Goal: Task Accomplishment & Management: Complete application form

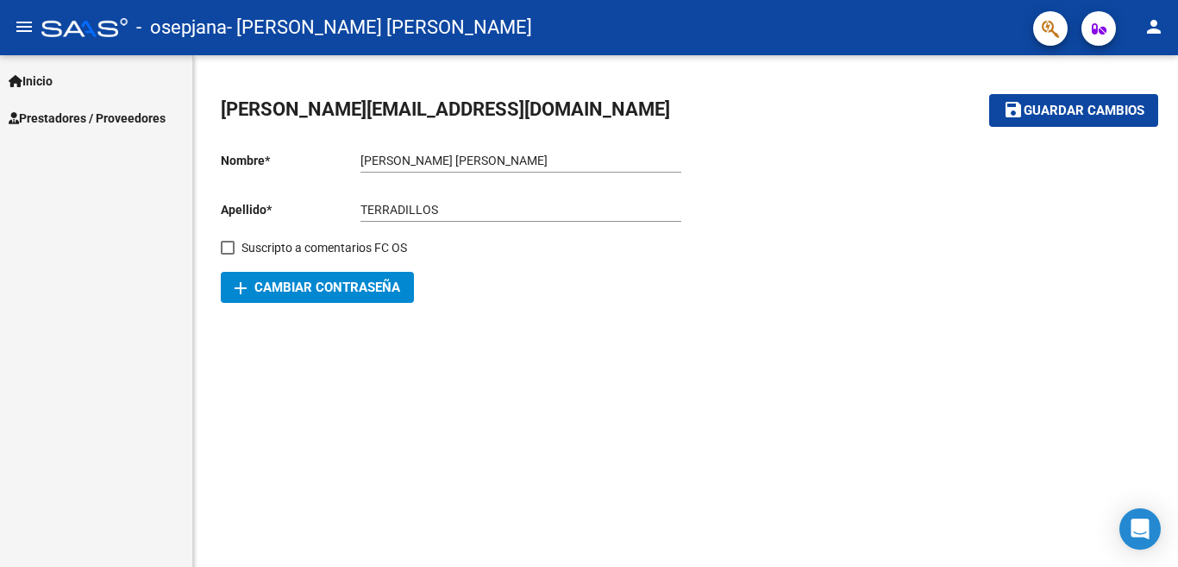
click at [113, 121] on span "Prestadores / Proveedores" at bounding box center [87, 118] width 157 height 19
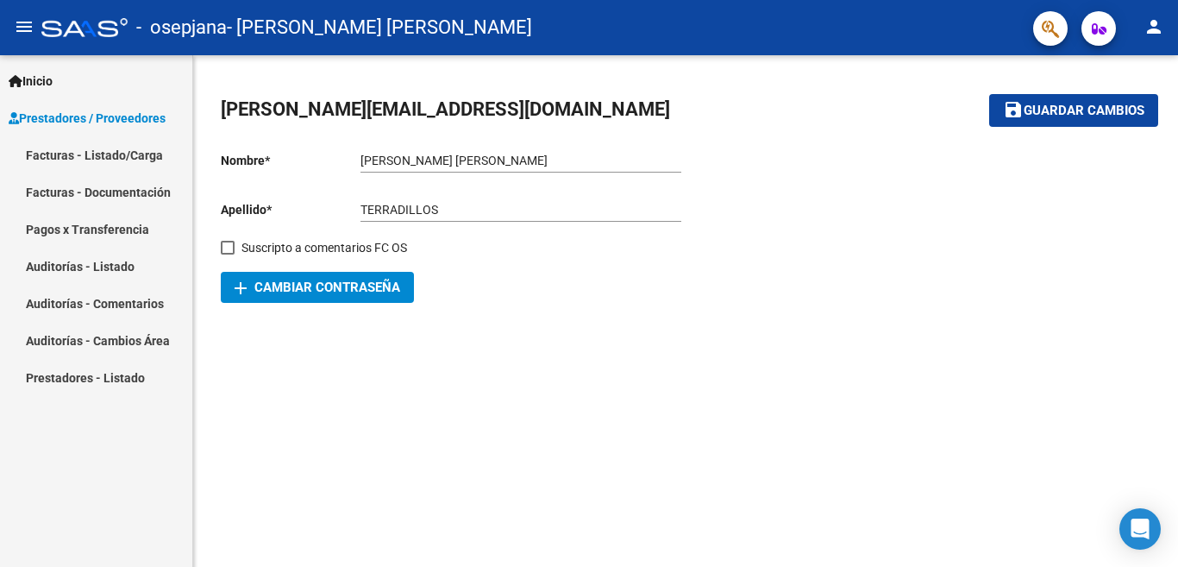
click at [116, 154] on link "Facturas - Listado/Carga" at bounding box center [96, 154] width 192 height 37
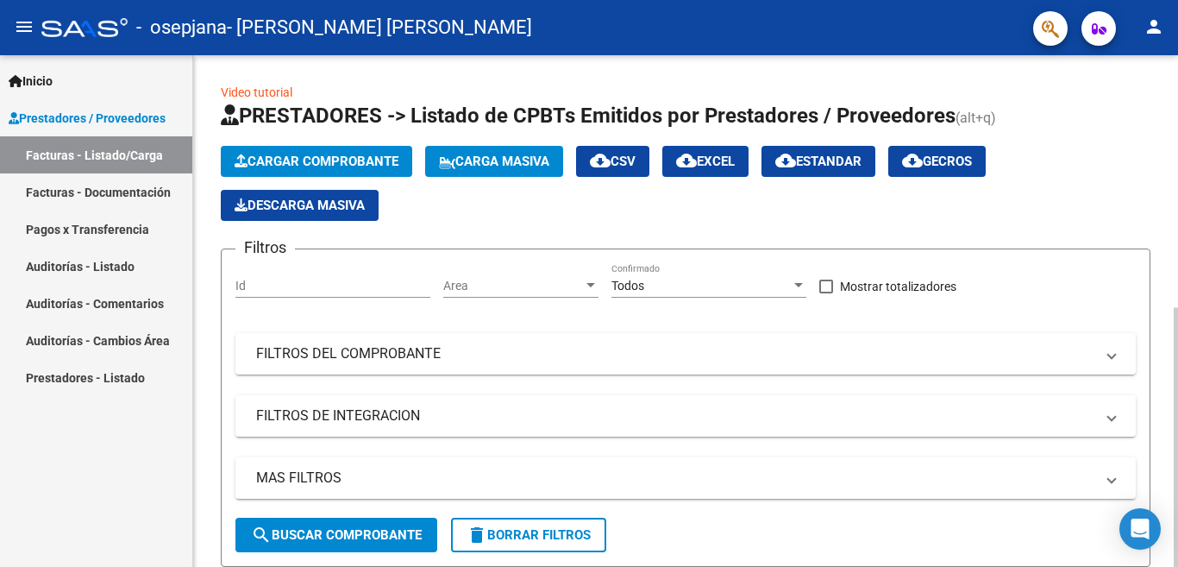
click at [343, 161] on span "Cargar Comprobante" at bounding box center [317, 161] width 164 height 16
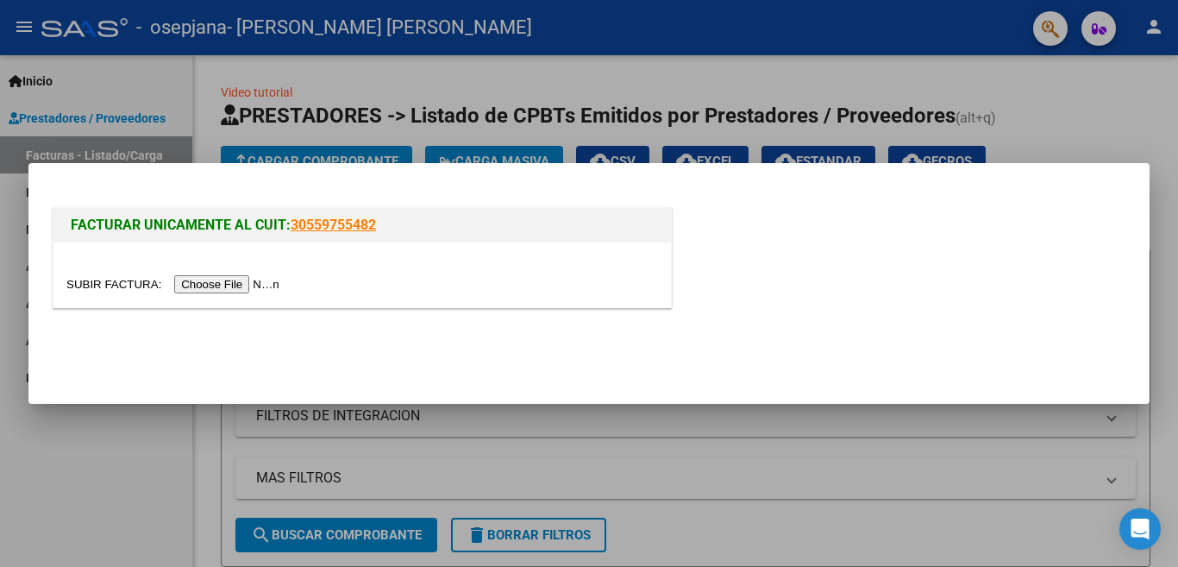
click at [235, 283] on input "file" at bounding box center [175, 284] width 218 height 18
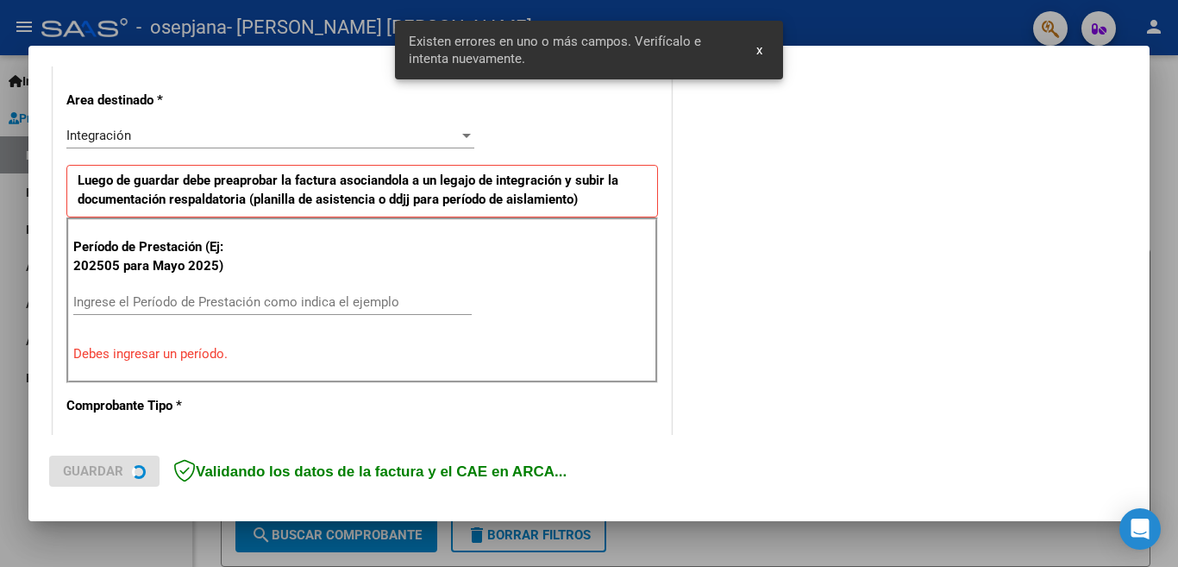
scroll to position [384, 0]
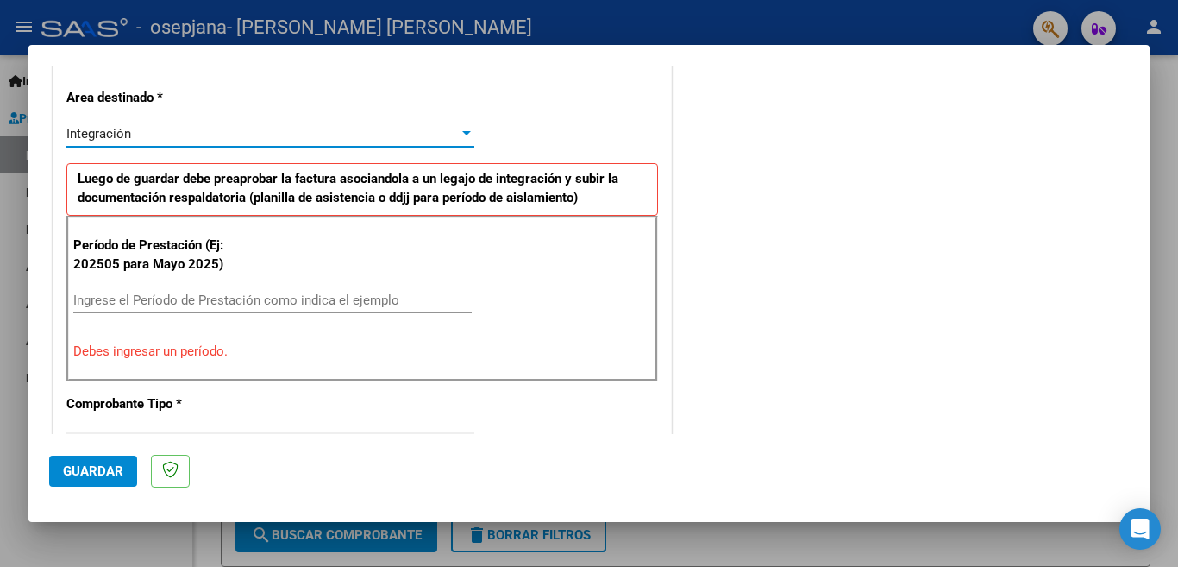
click at [463, 135] on div at bounding box center [466, 133] width 9 height 4
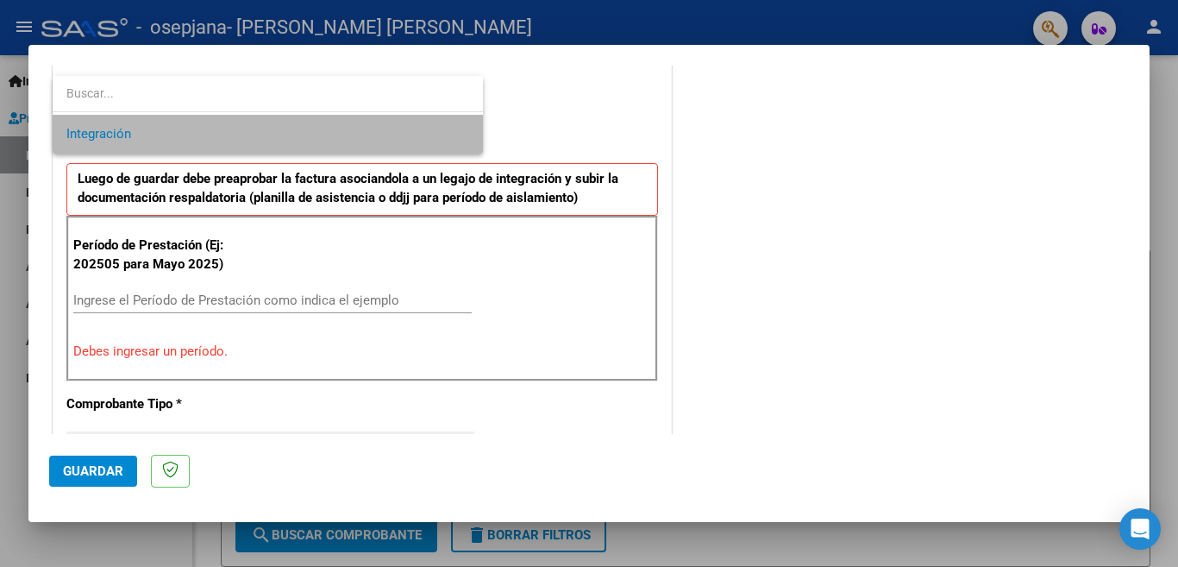
click at [463, 134] on span "Integración" at bounding box center [267, 134] width 403 height 39
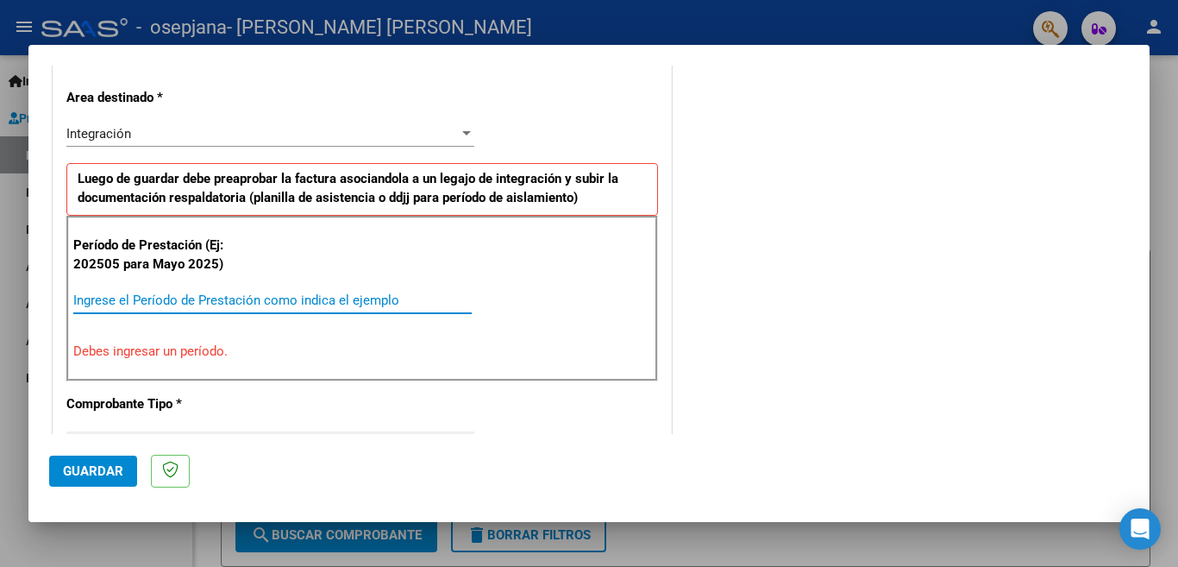
click at [248, 294] on input "Ingrese el Período de Prestación como indica el ejemplo" at bounding box center [272, 300] width 398 height 16
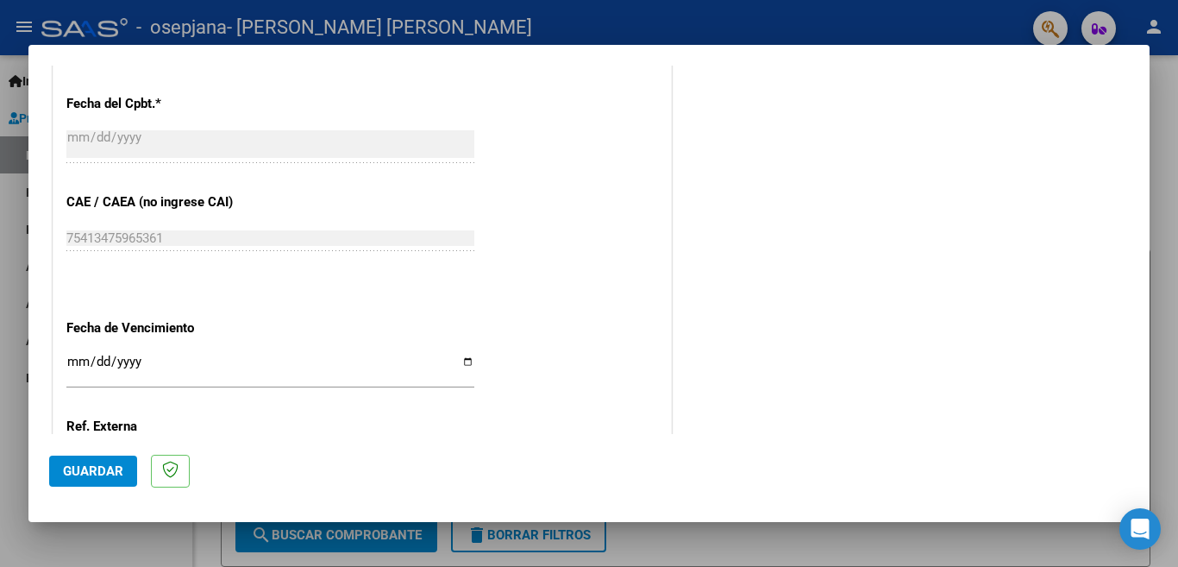
scroll to position [1074, 0]
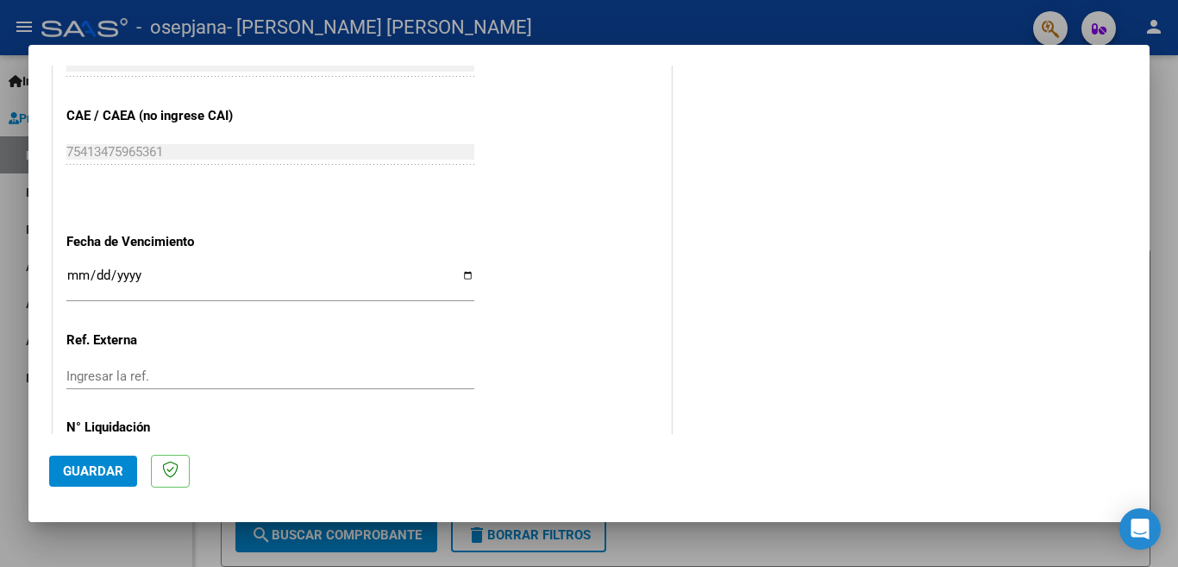
type input "202509"
click at [466, 268] on input "Ingresar la fecha" at bounding box center [270, 282] width 408 height 28
type input "[DATE]"
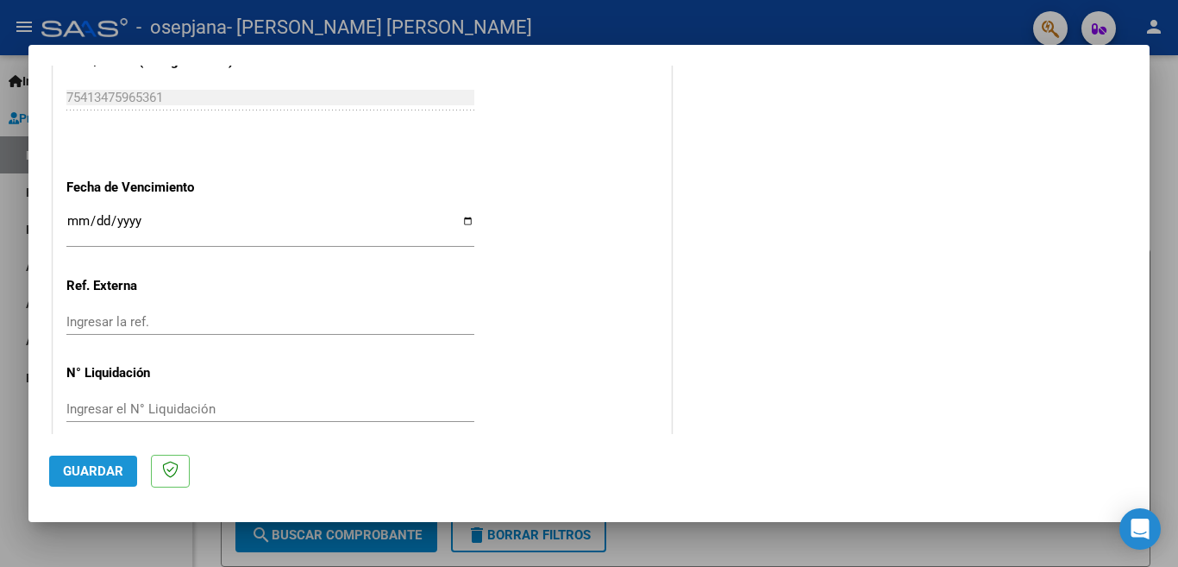
click at [91, 473] on span "Guardar" at bounding box center [93, 471] width 60 height 16
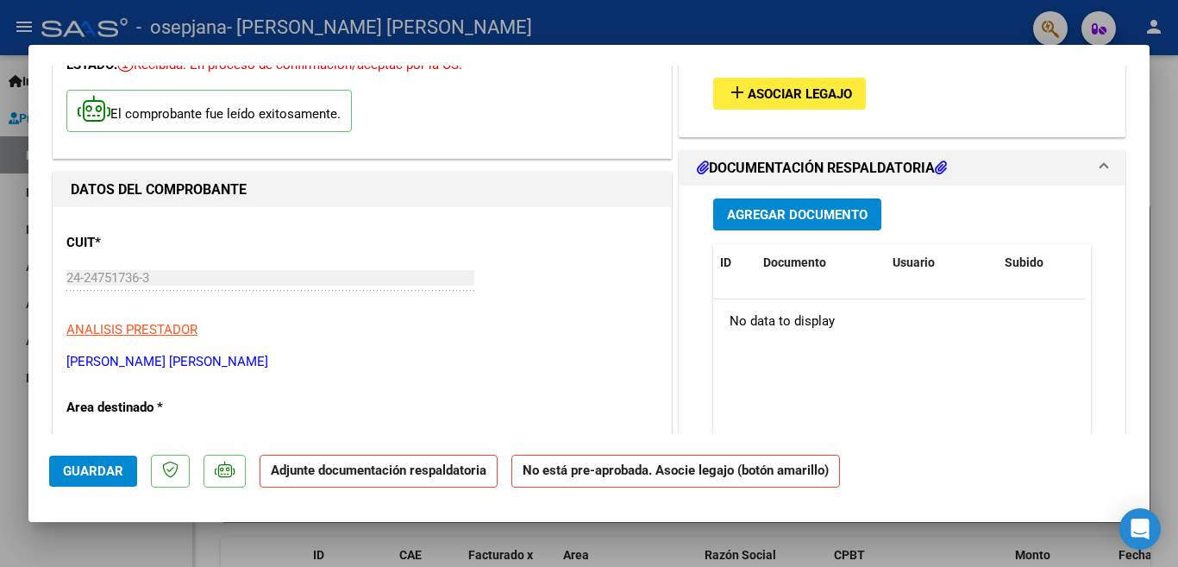
scroll to position [0, 0]
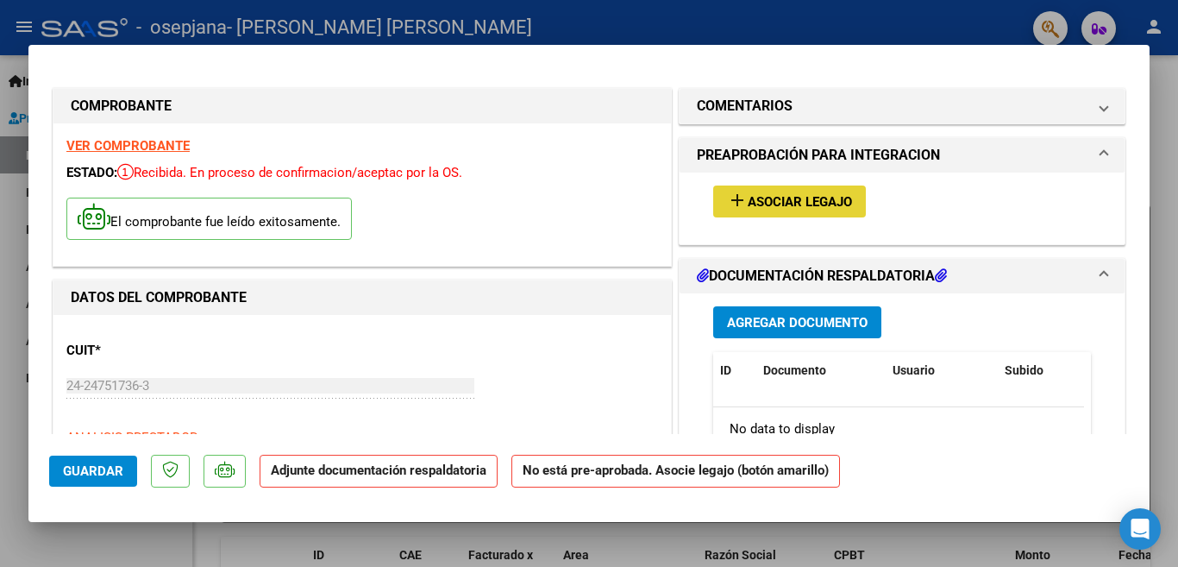
click at [767, 199] on span "Asociar Legajo" at bounding box center [800, 202] width 104 height 16
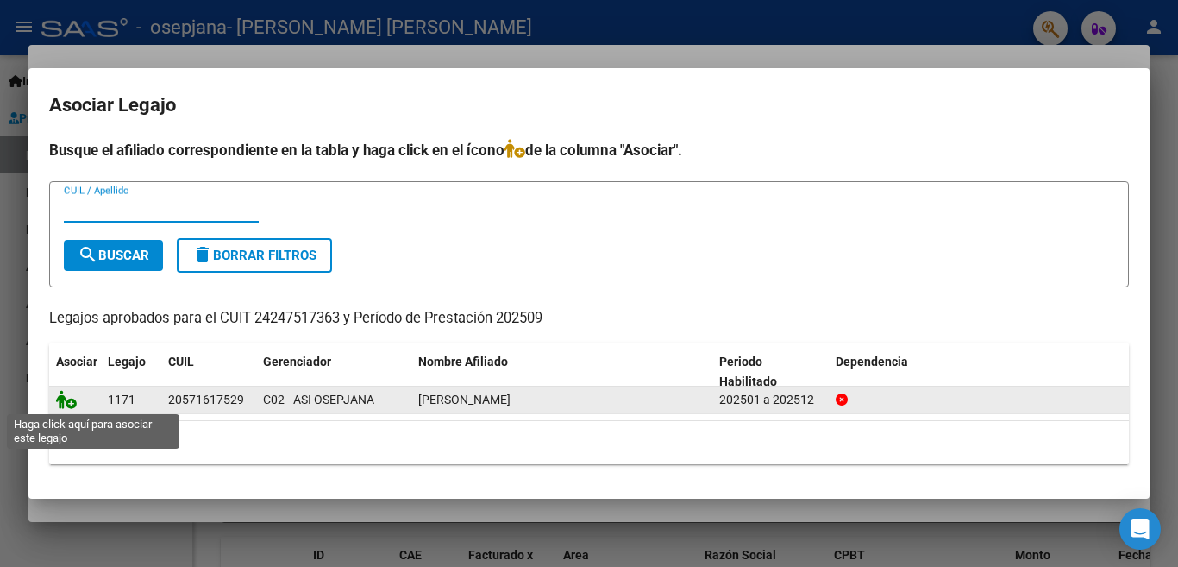
click at [67, 400] on icon at bounding box center [66, 399] width 21 height 19
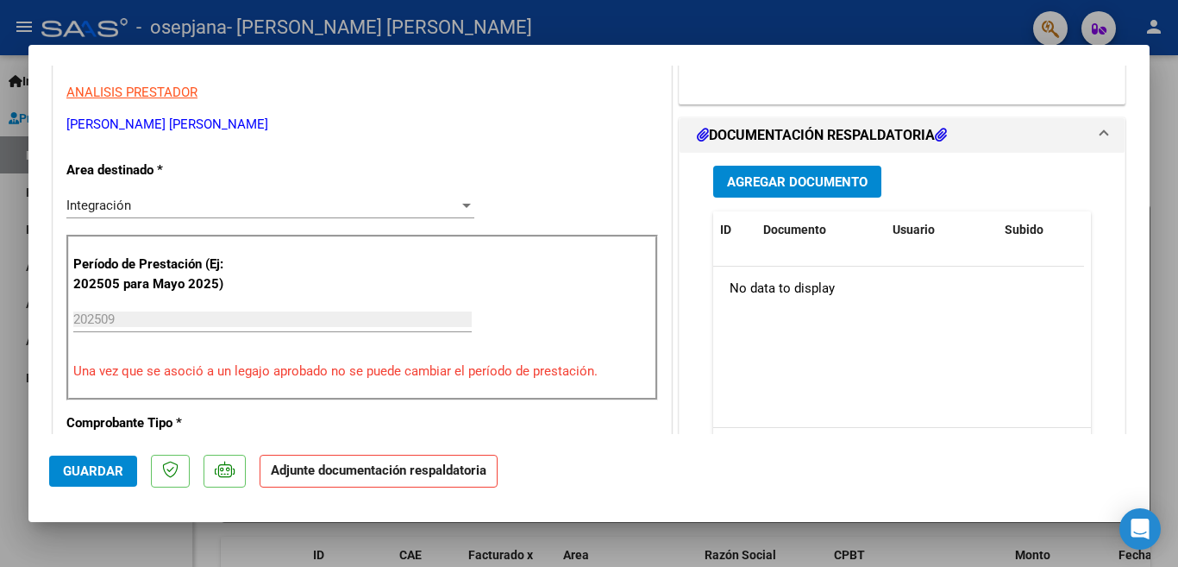
scroll to position [259, 0]
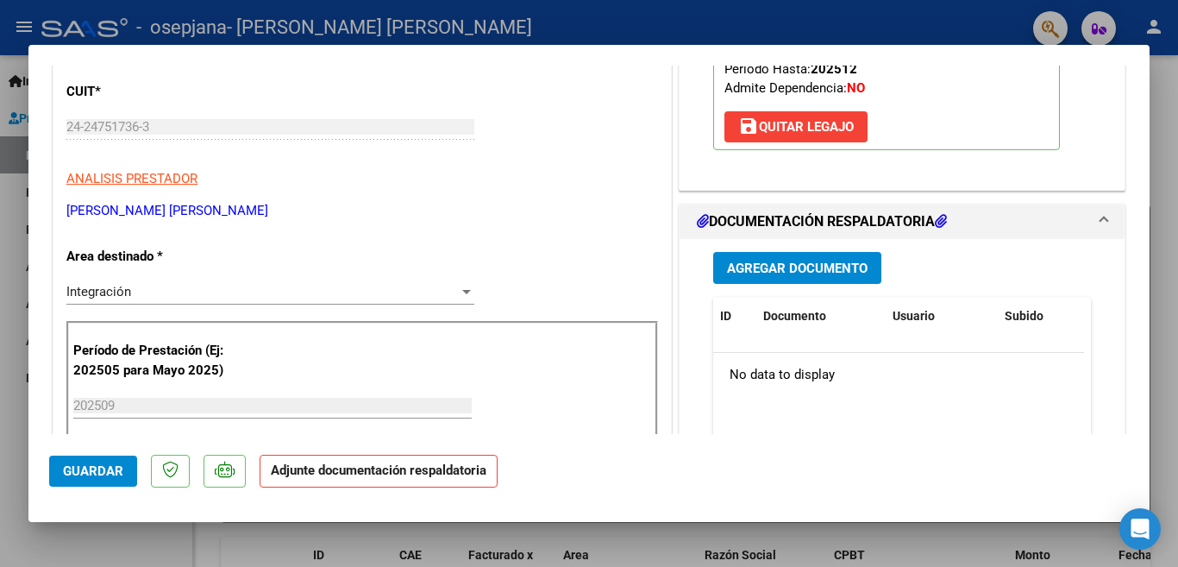
click at [790, 273] on span "Agregar Documento" at bounding box center [797, 268] width 141 height 16
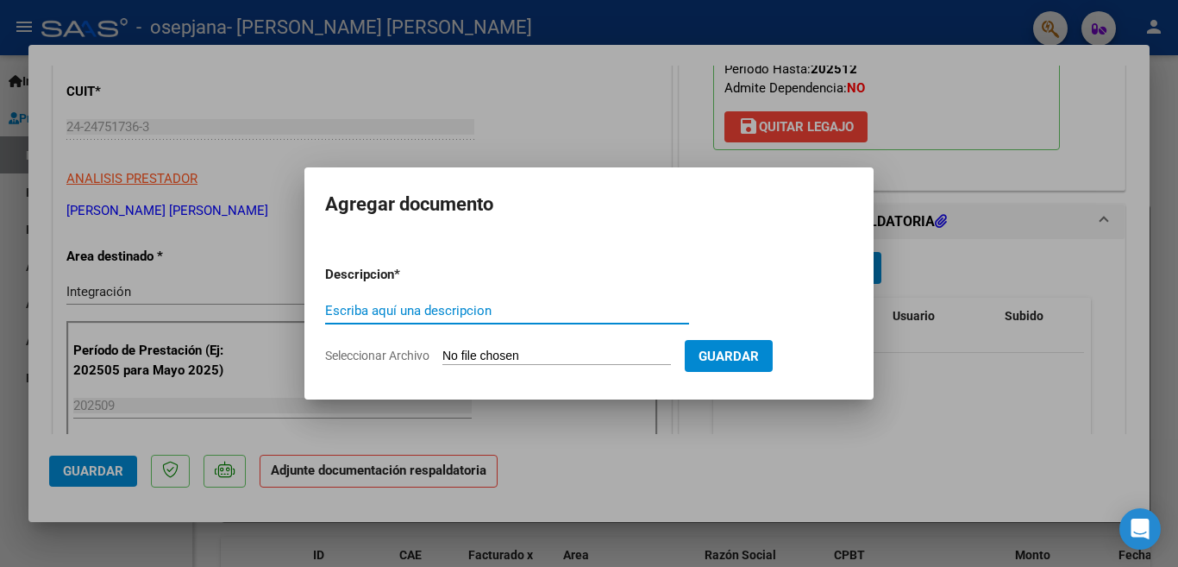
click at [426, 305] on input "Escriba aquí una descripcion" at bounding box center [507, 311] width 364 height 16
type input "asistencia septiembre 2025"
click at [570, 349] on input "Seleccionar Archivo" at bounding box center [556, 356] width 229 height 16
type input "C:\fakepath\ASISTENCIA SEPTIEMBRE 2025 [PERSON_NAME] Luan20251010.pdf"
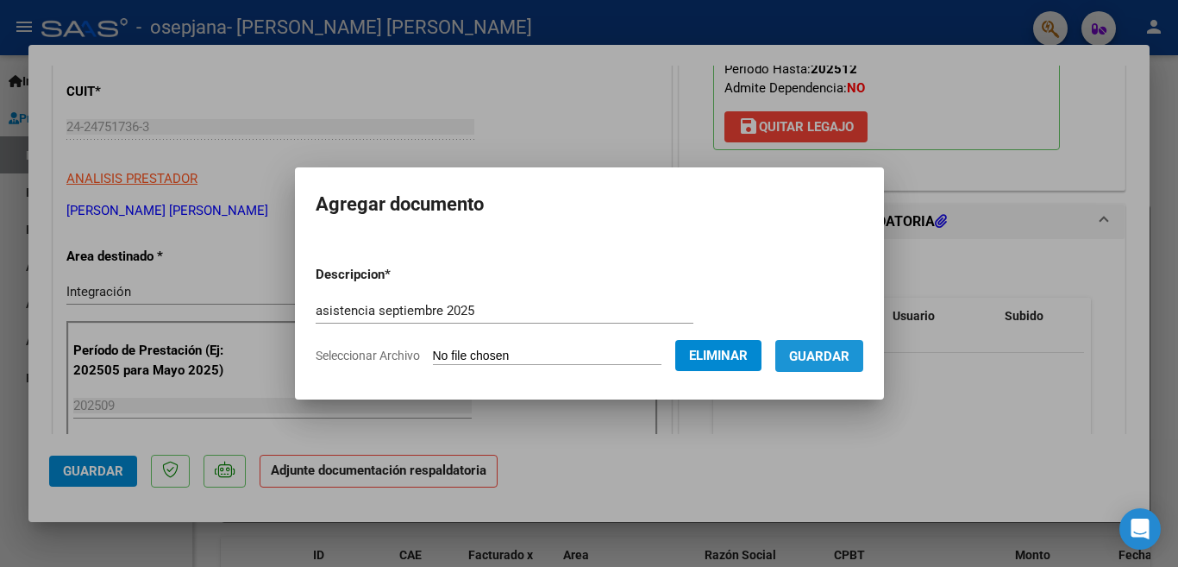
click at [816, 354] on span "Guardar" at bounding box center [819, 356] width 60 height 16
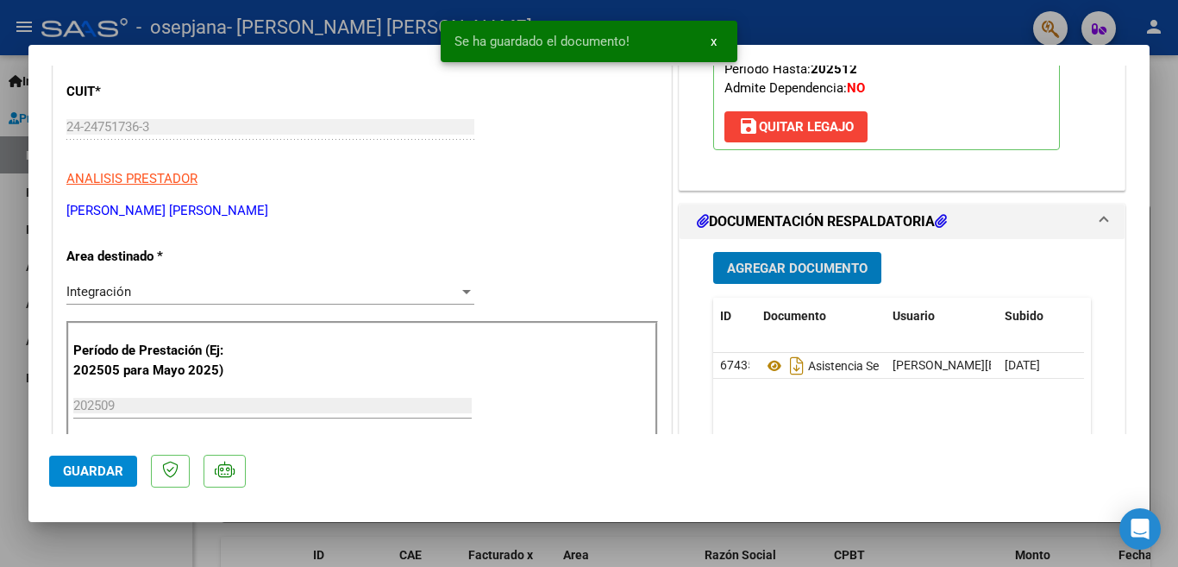
click at [799, 271] on span "Agregar Documento" at bounding box center [797, 268] width 141 height 16
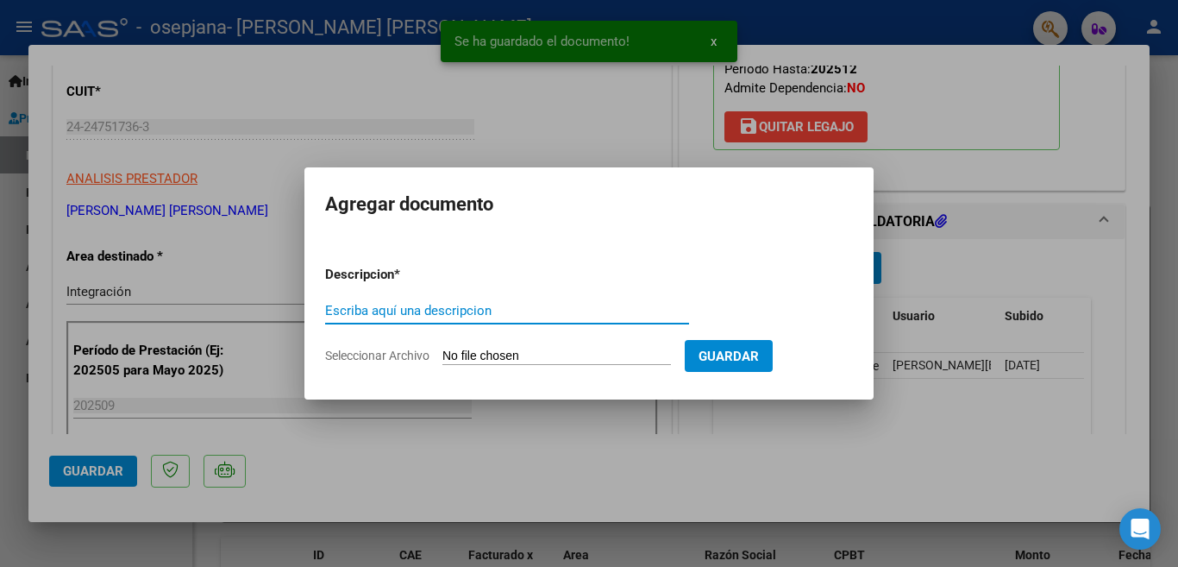
click at [436, 304] on input "Escriba aquí una descripcion" at bounding box center [507, 311] width 364 height 16
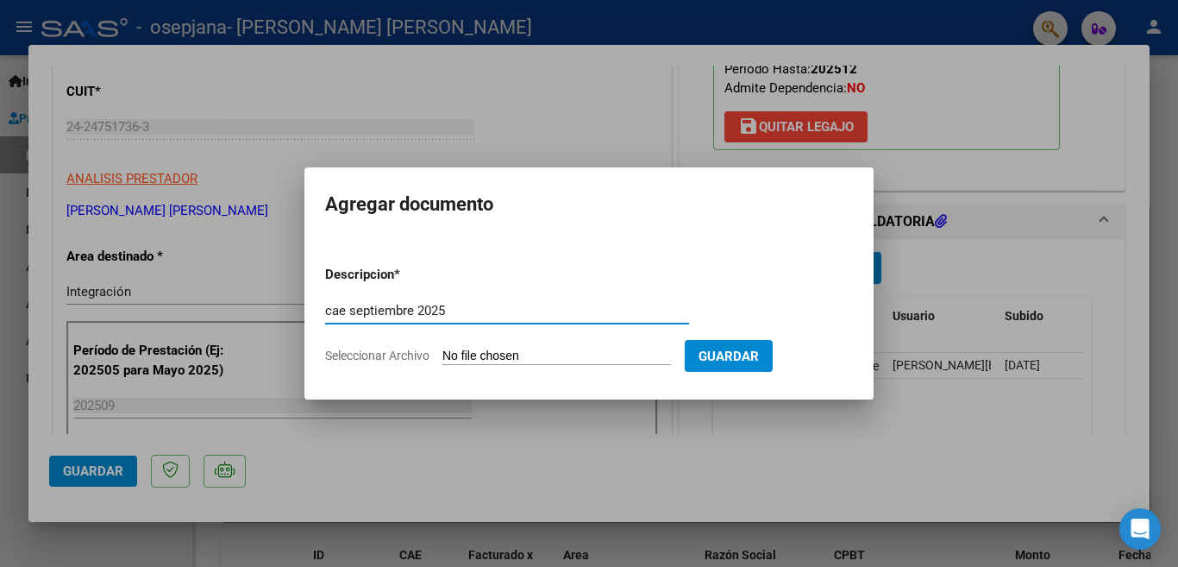
type input "cae septiembre 2025"
click at [533, 350] on input "Seleccionar Archivo" at bounding box center [556, 356] width 229 height 16
type input "C:\fakepath\[PERSON_NAME] SEPTIEMBRE 2025.pdf"
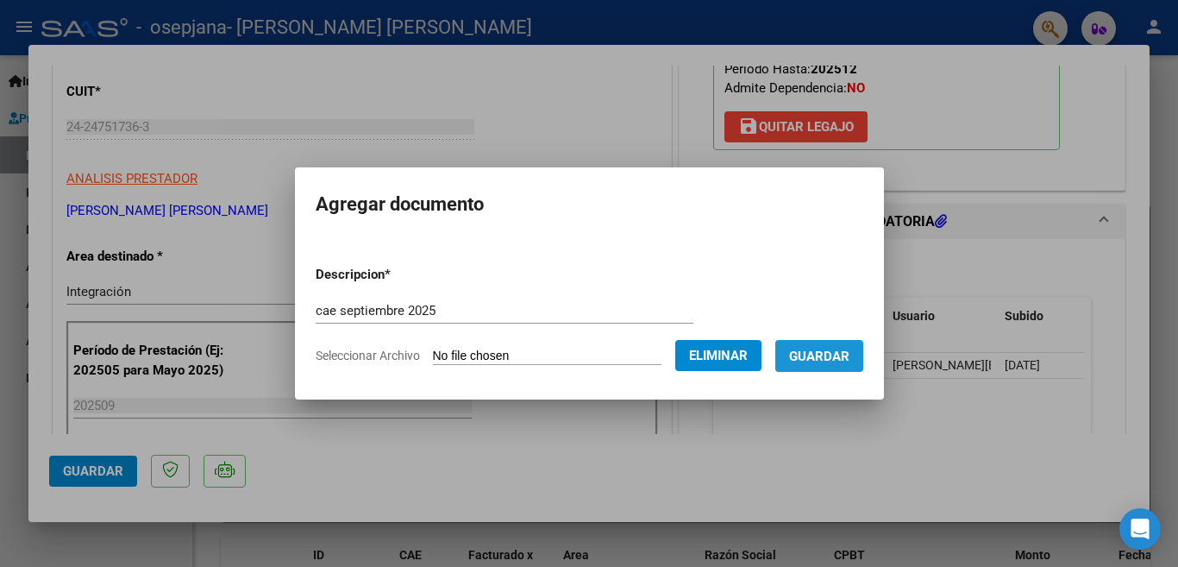
click at [824, 356] on span "Guardar" at bounding box center [819, 356] width 60 height 16
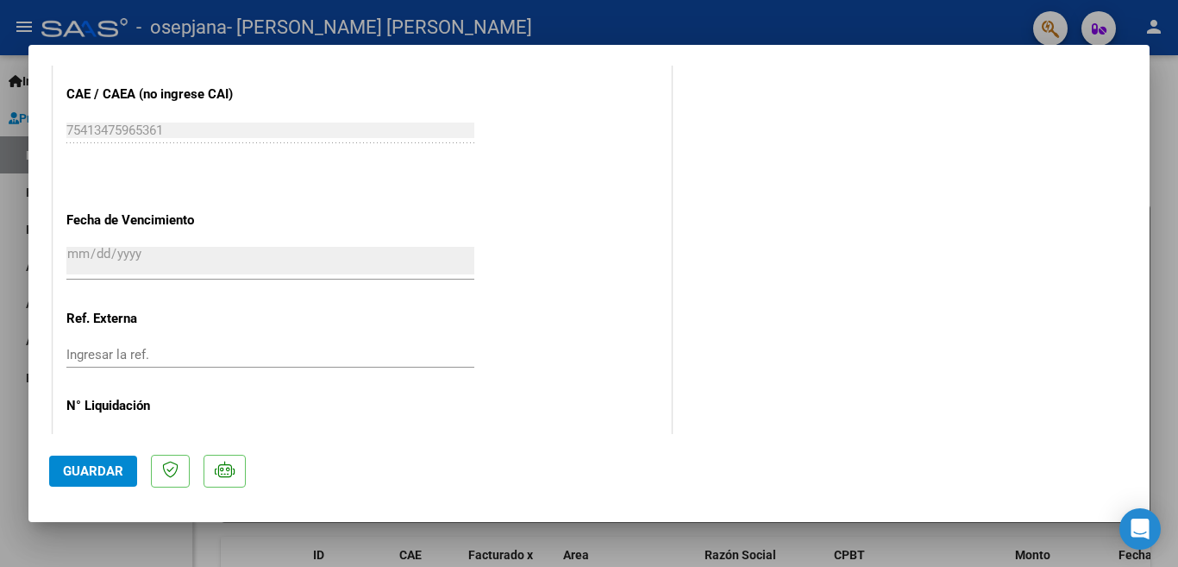
scroll to position [1154, 0]
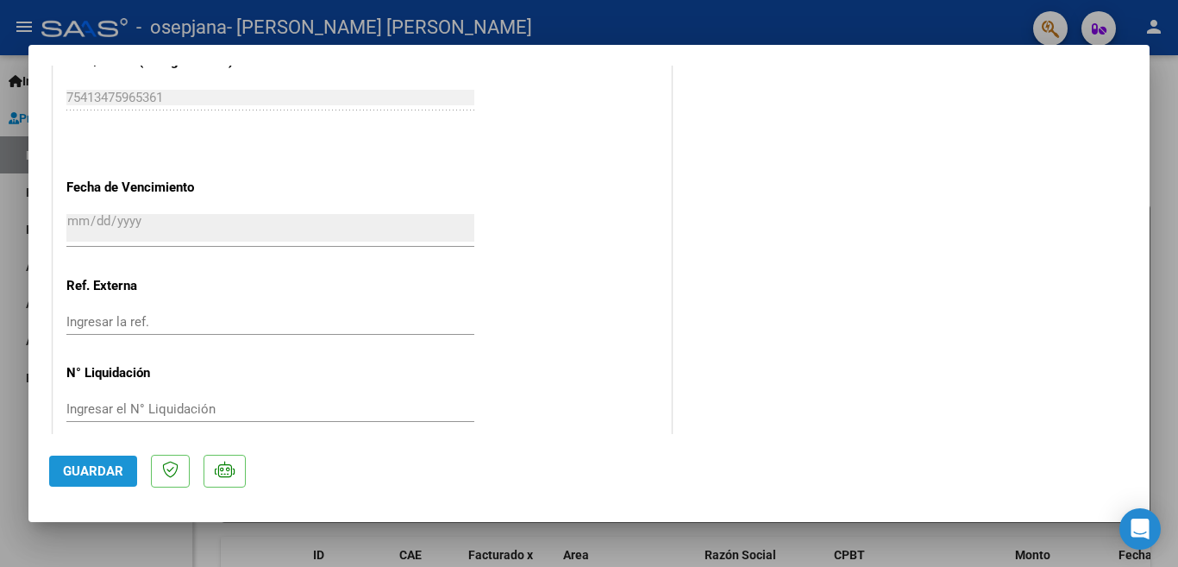
click at [84, 471] on span "Guardar" at bounding box center [93, 471] width 60 height 16
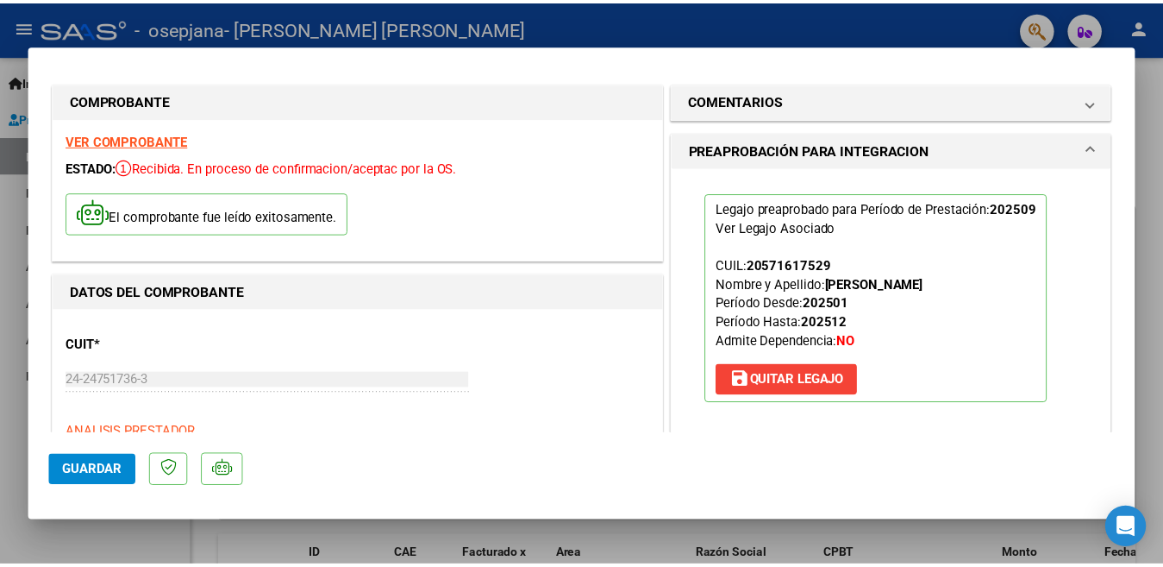
scroll to position [0, 0]
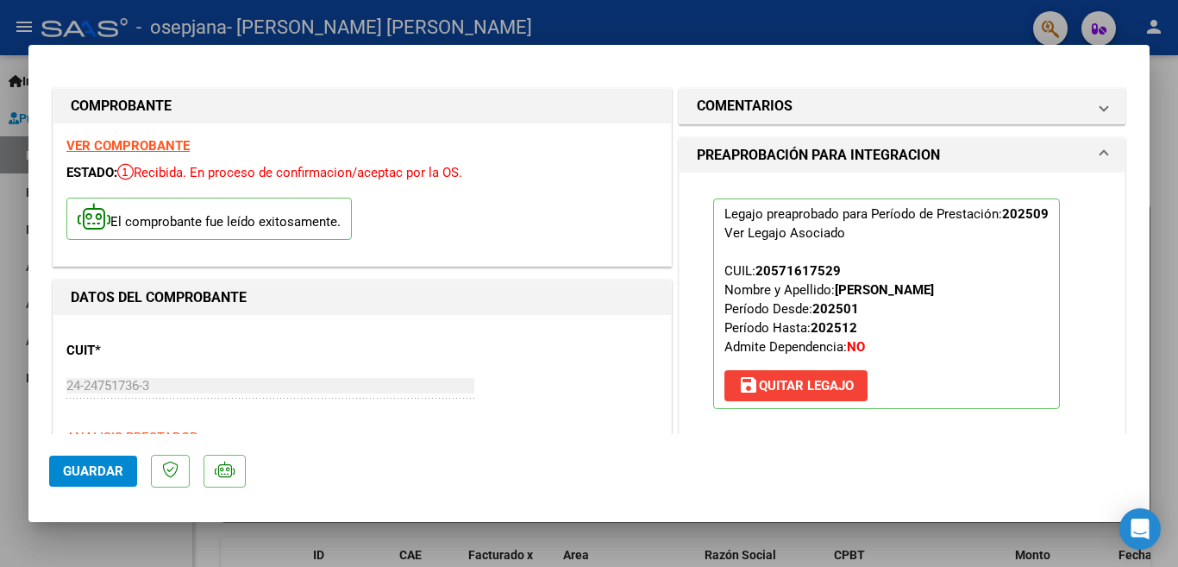
click at [918, 29] on div at bounding box center [589, 283] width 1178 height 567
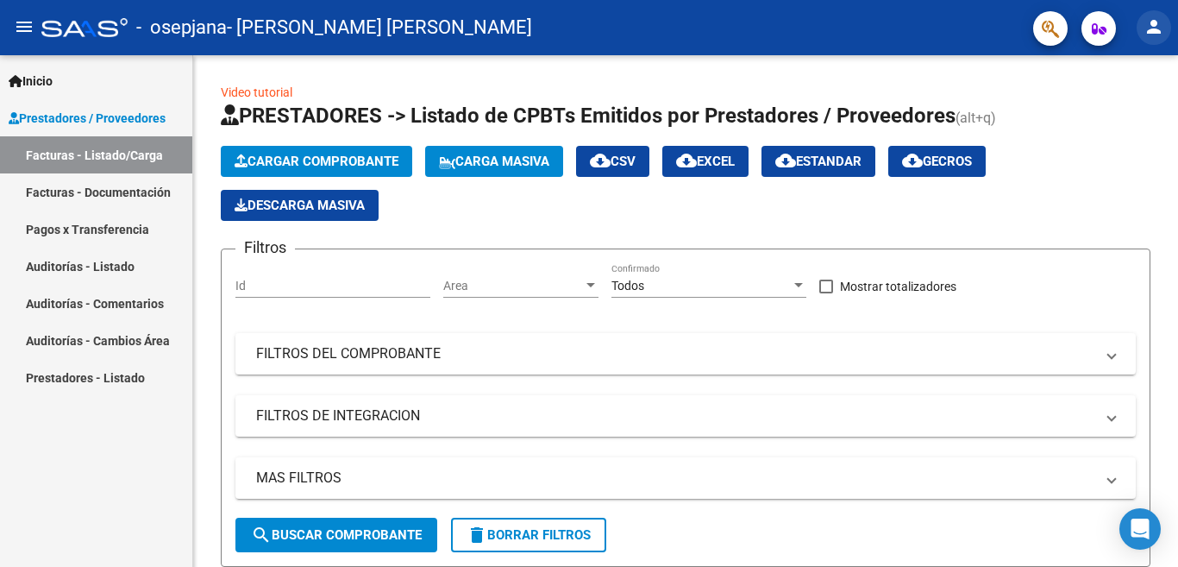
click at [1152, 34] on mat-icon "person" at bounding box center [1153, 26] width 21 height 21
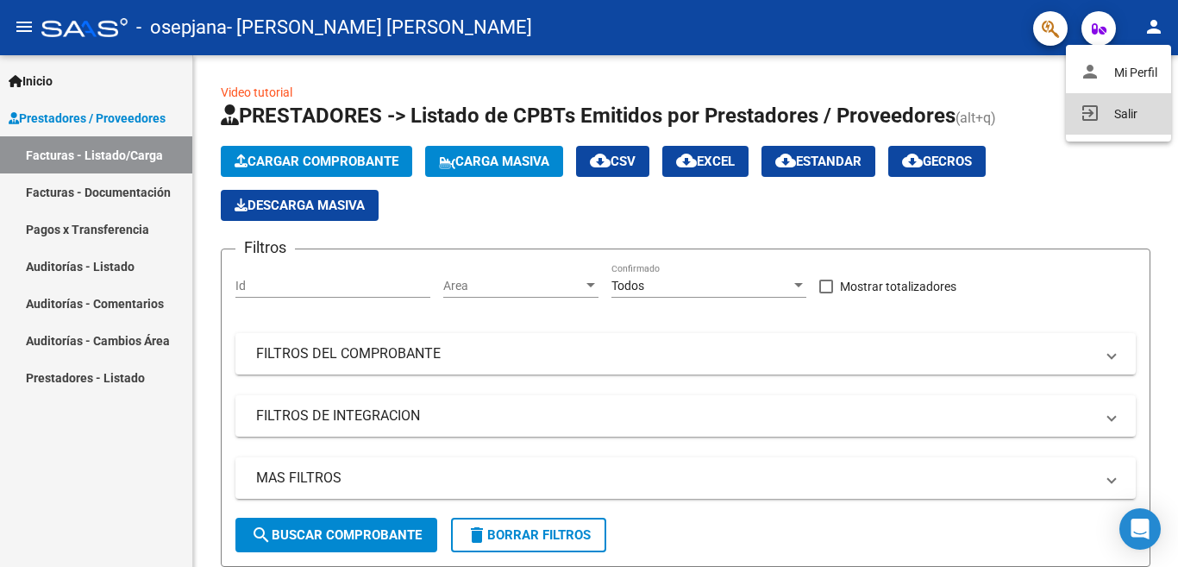
click at [1130, 115] on button "exit_to_app Salir" at bounding box center [1118, 113] width 105 height 41
